Goal: Information Seeking & Learning: Learn about a topic

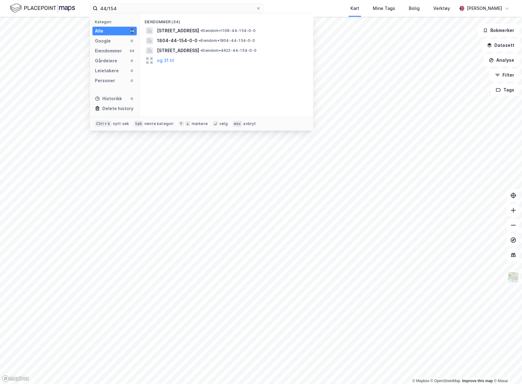
click at [0, 0] on html "44/154 Kategori Alle 34 Google 0 Eiendommer 34 Gårdeiere 0 Leietakere 0 Persone…" at bounding box center [261, 192] width 522 height 384
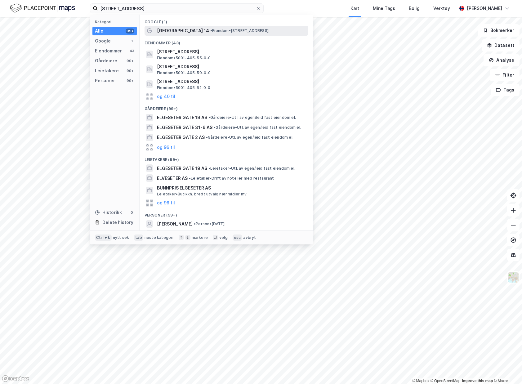
type input "[STREET_ADDRESS]"
click at [258, 31] on span "• Eiendom • [STREET_ADDRESS]" at bounding box center [239, 30] width 58 height 5
